Goal: Find specific page/section: Find specific page/section

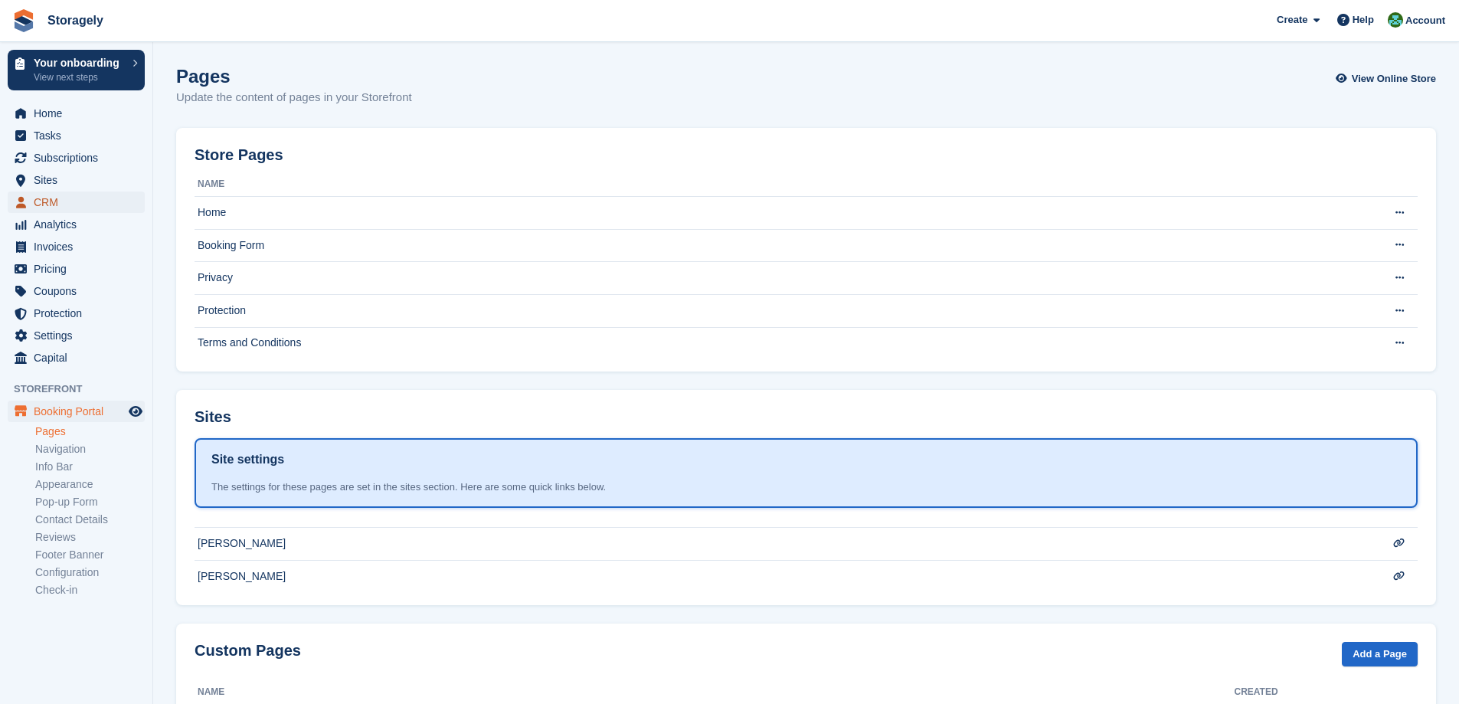
click at [69, 201] on span "CRM" at bounding box center [80, 201] width 92 height 21
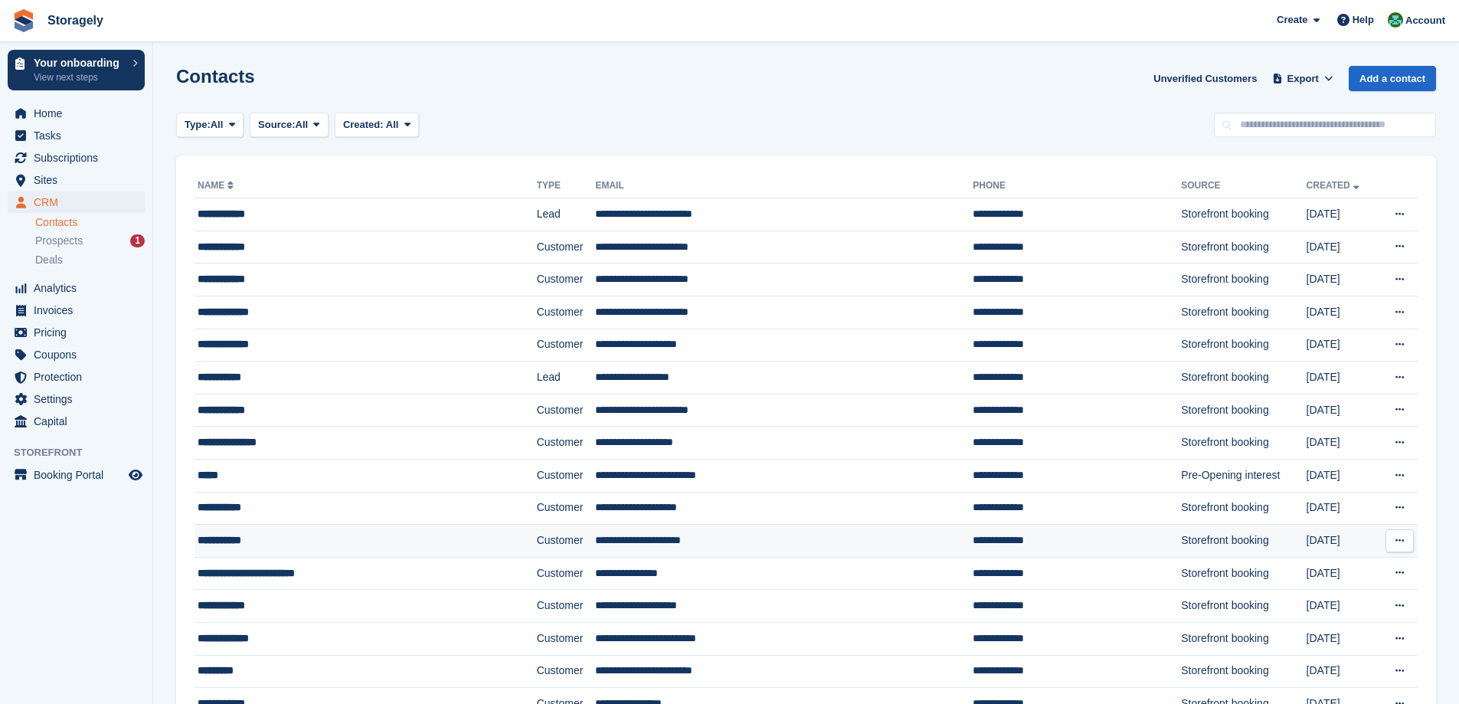
click at [237, 542] on div "**********" at bounding box center [331, 540] width 267 height 16
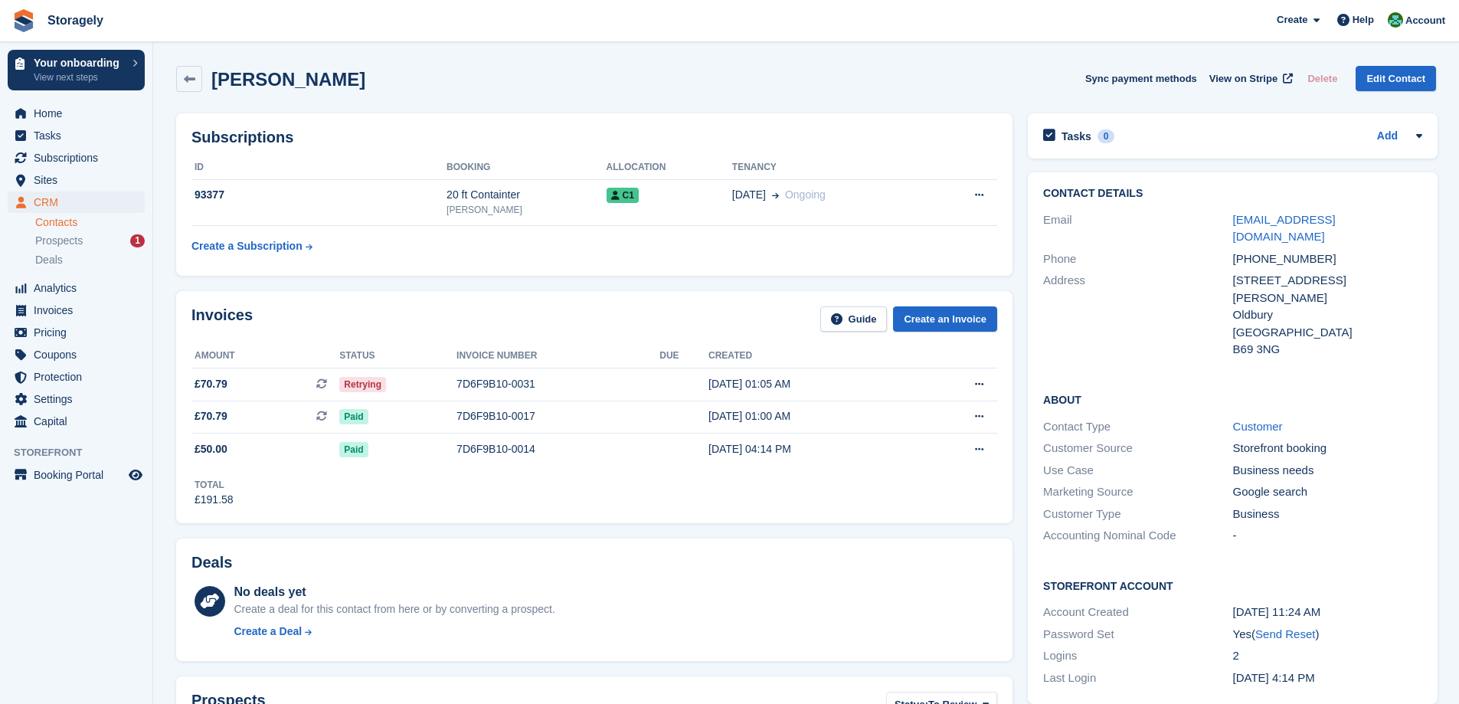
click at [574, 528] on div "Invoices Guide Create an Invoice Amount Status Invoice number Due Created £70.7…" at bounding box center [595, 406] width 852 height 247
